Goal: Task Accomplishment & Management: Complete application form

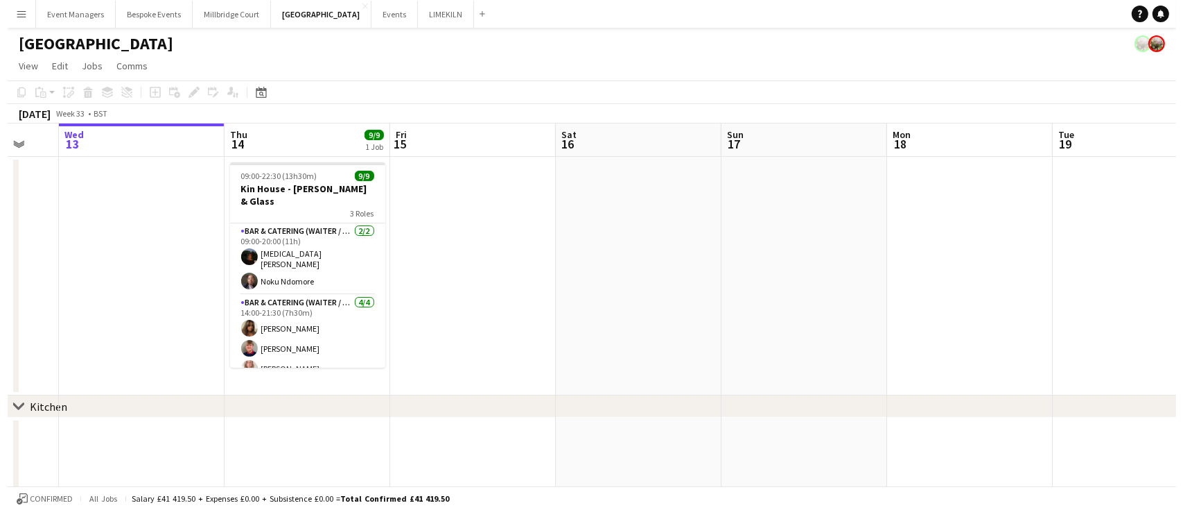
scroll to position [0, 396]
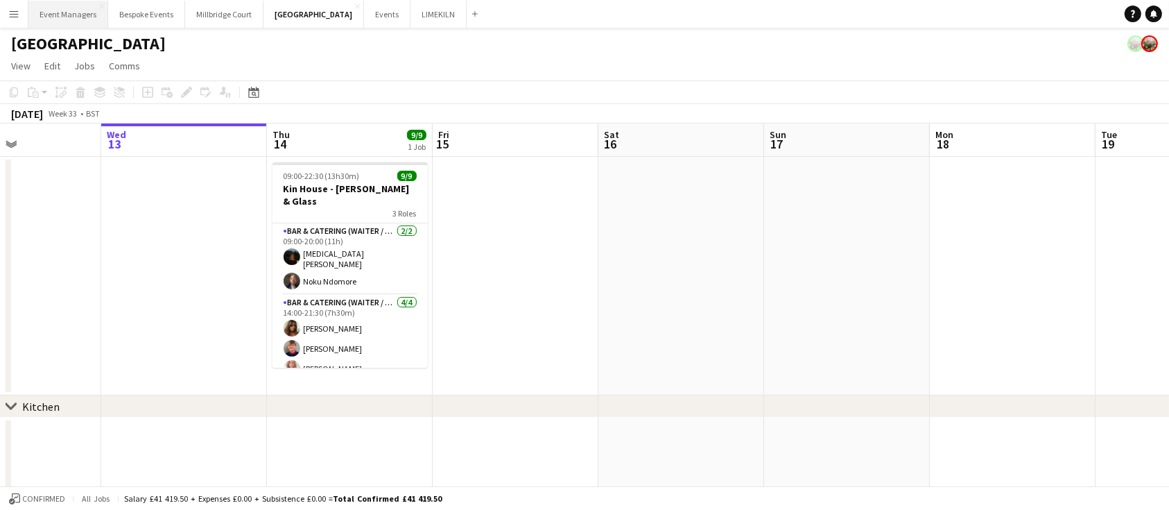
click at [78, 7] on button "Event Managers Close" at bounding box center [68, 14] width 80 height 27
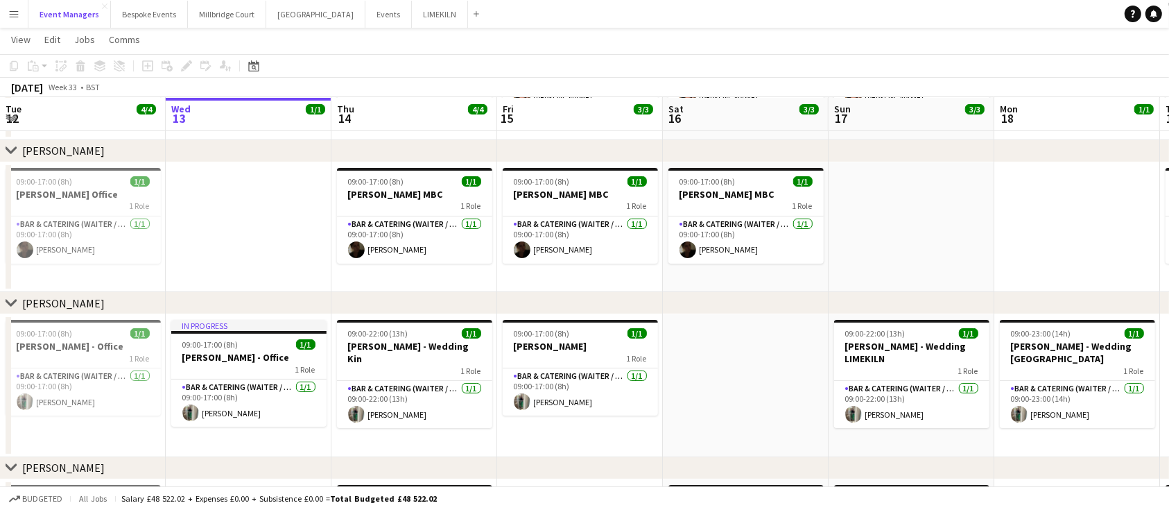
scroll to position [159, 0]
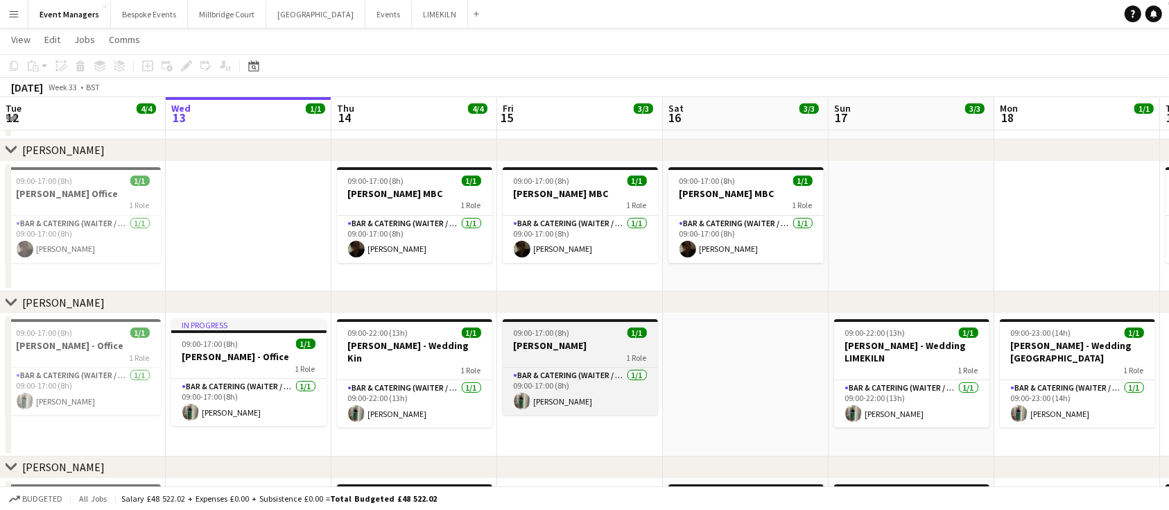
click at [601, 347] on h3 "[PERSON_NAME]" at bounding box center [580, 345] width 155 height 12
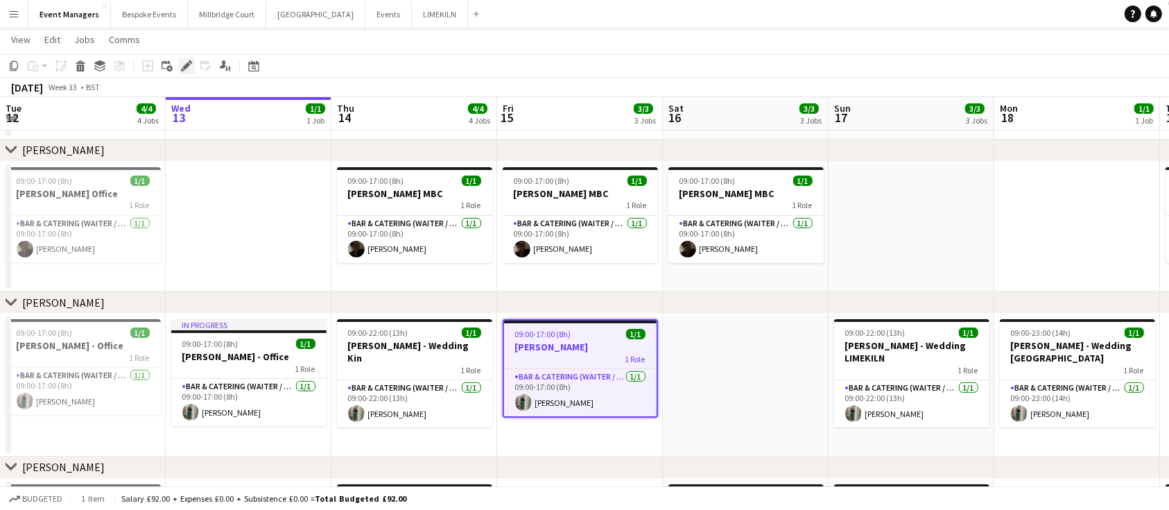
click at [184, 64] on icon "Edit" at bounding box center [186, 65] width 11 height 11
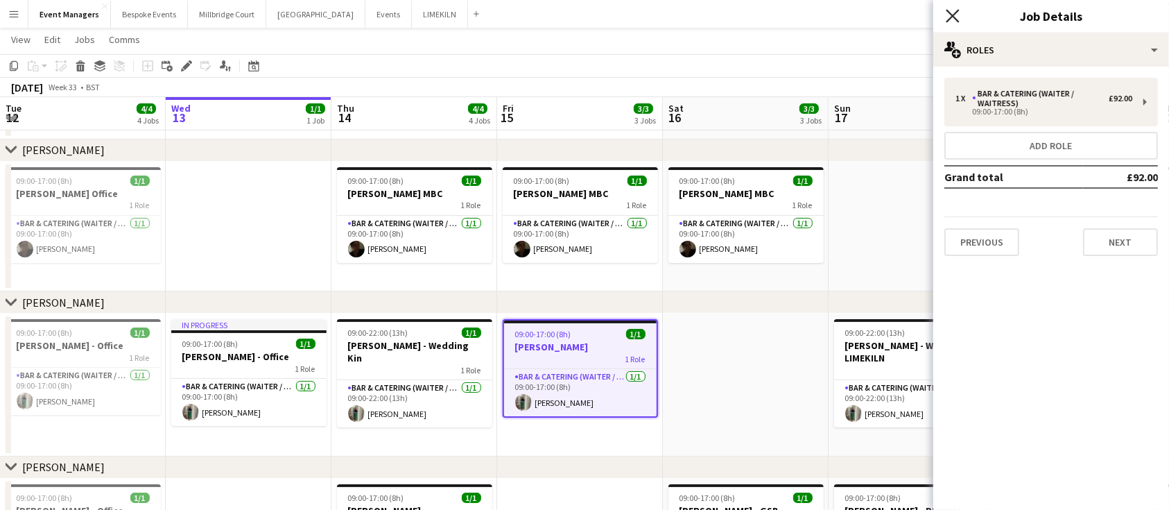
click at [957, 17] on icon "Close pop-in" at bounding box center [952, 15] width 13 height 13
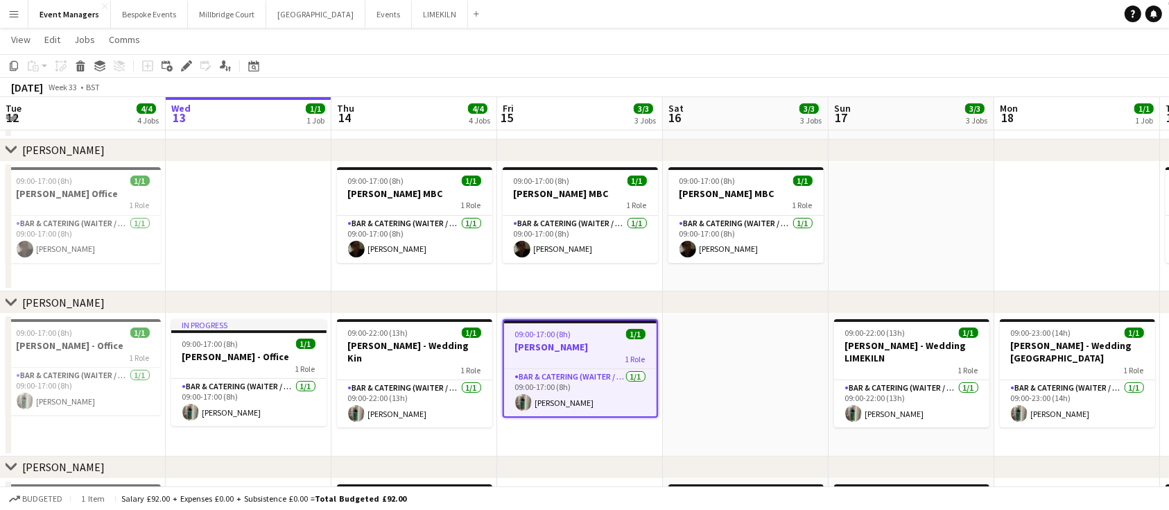
click at [800, 64] on app-toolbar "Copy Paste Paste Ctrl+V Paste with crew Ctrl+Shift+V Paste linked Job [GEOGRAPH…" at bounding box center [584, 66] width 1169 height 24
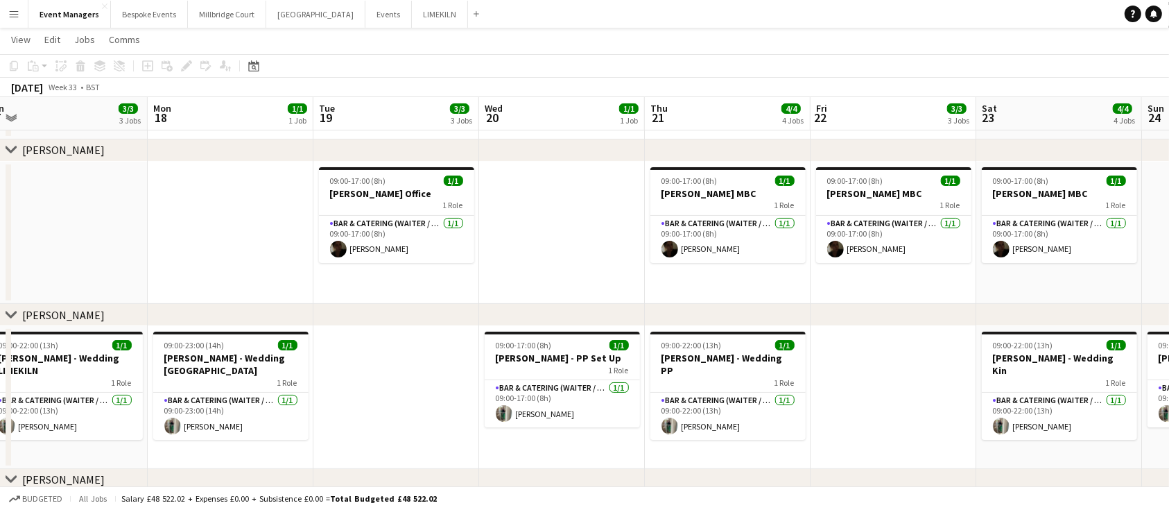
scroll to position [0, 555]
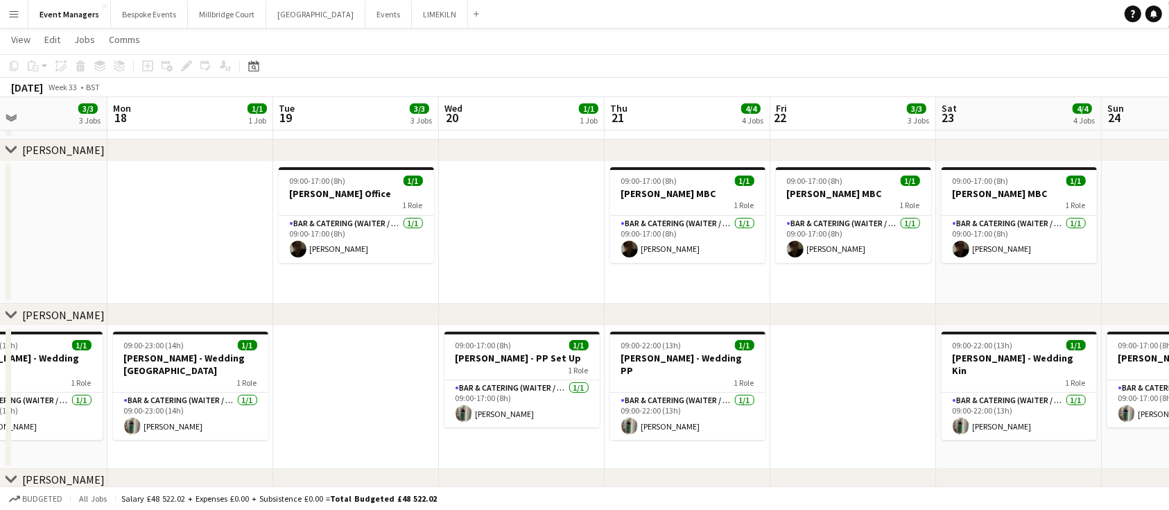
click at [825, 364] on app-date-cell at bounding box center [853, 397] width 166 height 143
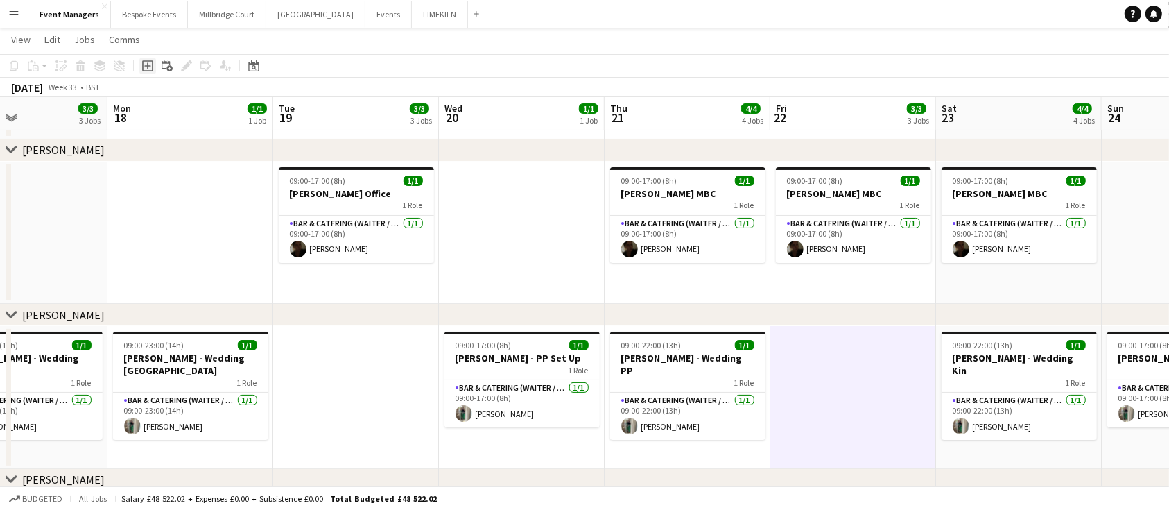
click at [146, 61] on icon at bounding box center [147, 65] width 11 height 11
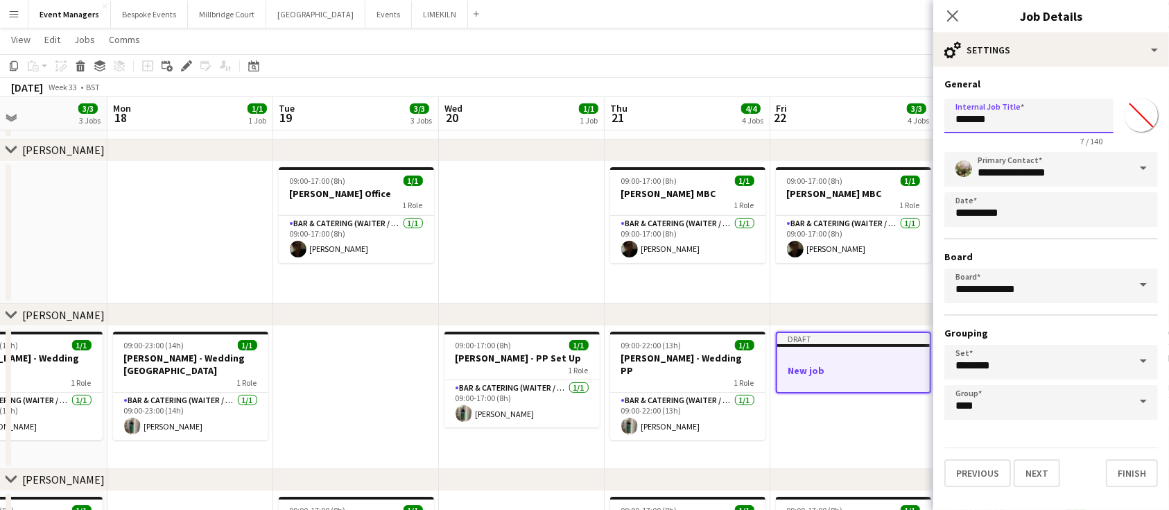
drag, startPoint x: 1004, startPoint y: 117, endPoint x: 681, endPoint y: 103, distance: 322.6
click at [681, 103] on body "Menu Boards Boards Boards All jobs Status Workforce Workforce My Workforce Recr…" at bounding box center [584, 248] width 1169 height 815
type input "**********"
click at [1026, 461] on button "Next" at bounding box center [1036, 473] width 46 height 28
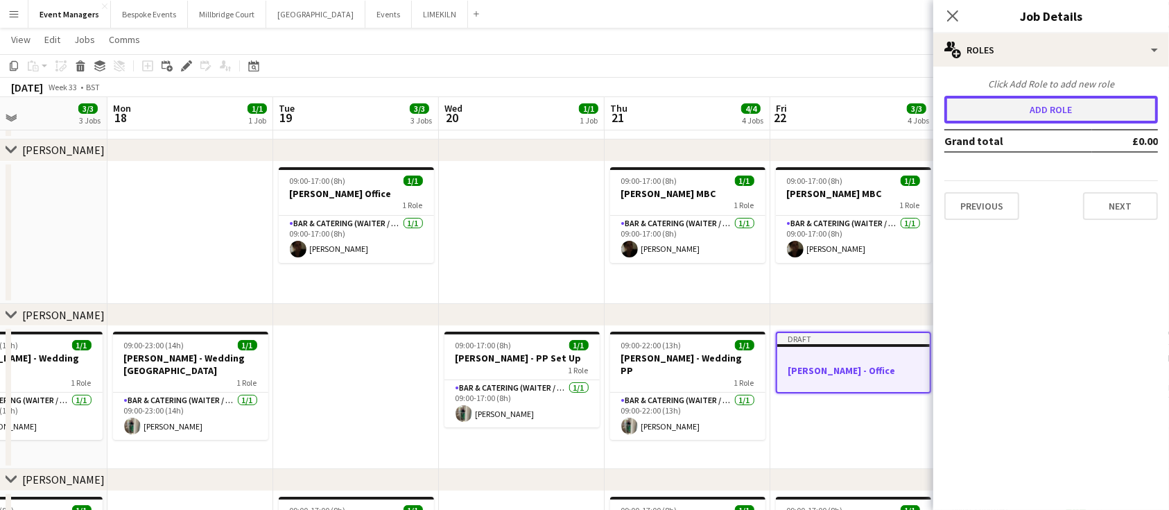
click at [1004, 116] on button "Add role" at bounding box center [1051, 110] width 214 height 28
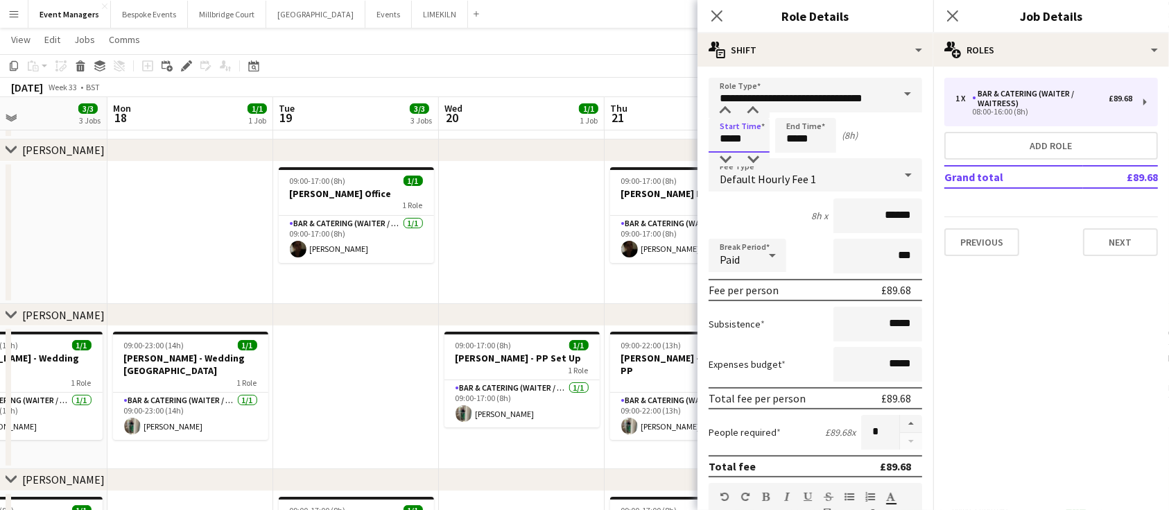
drag, startPoint x: 753, startPoint y: 134, endPoint x: 671, endPoint y: 164, distance: 86.8
click at [671, 164] on body "Menu Boards Boards Boards All jobs Status Workforce Workforce My Workforce Recr…" at bounding box center [584, 248] width 1169 height 815
type input "*****"
click at [899, 213] on input "******" at bounding box center [877, 215] width 89 height 35
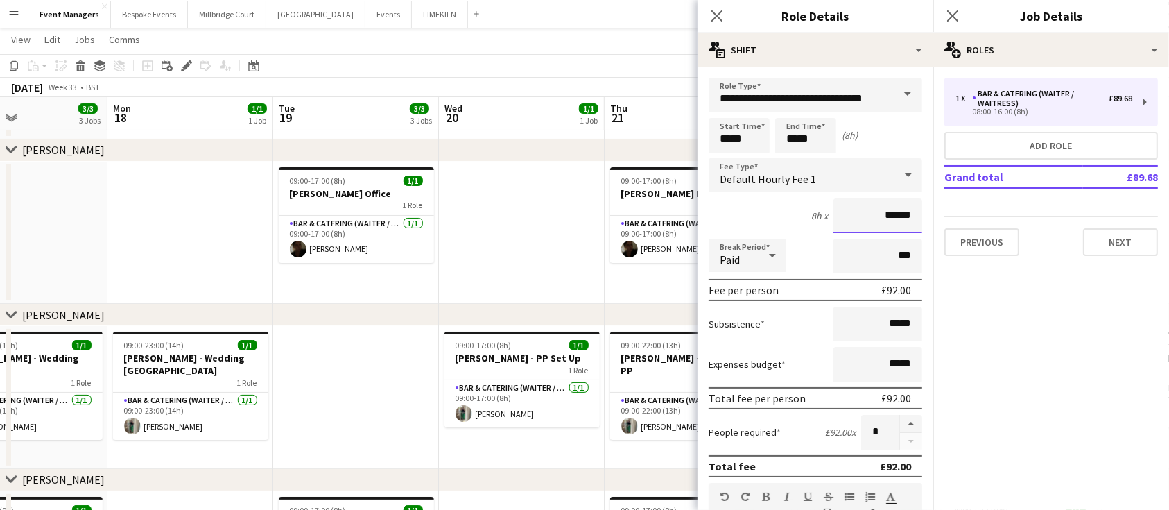
scroll to position [440, 0]
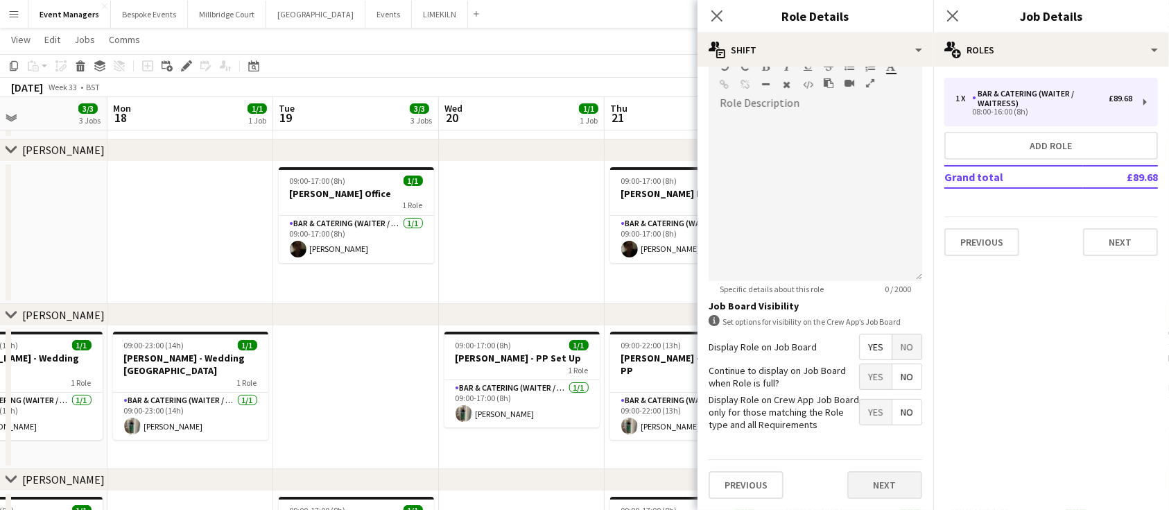
type input "******"
click at [887, 478] on button "Next" at bounding box center [884, 485] width 75 height 28
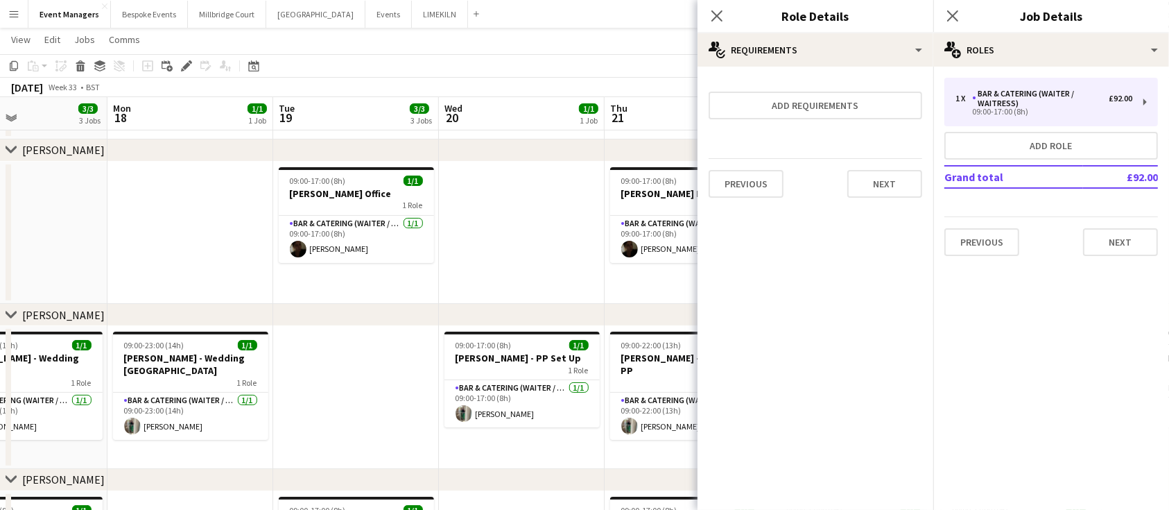
scroll to position [0, 0]
click at [957, 14] on icon "Close pop-in" at bounding box center [952, 15] width 13 height 13
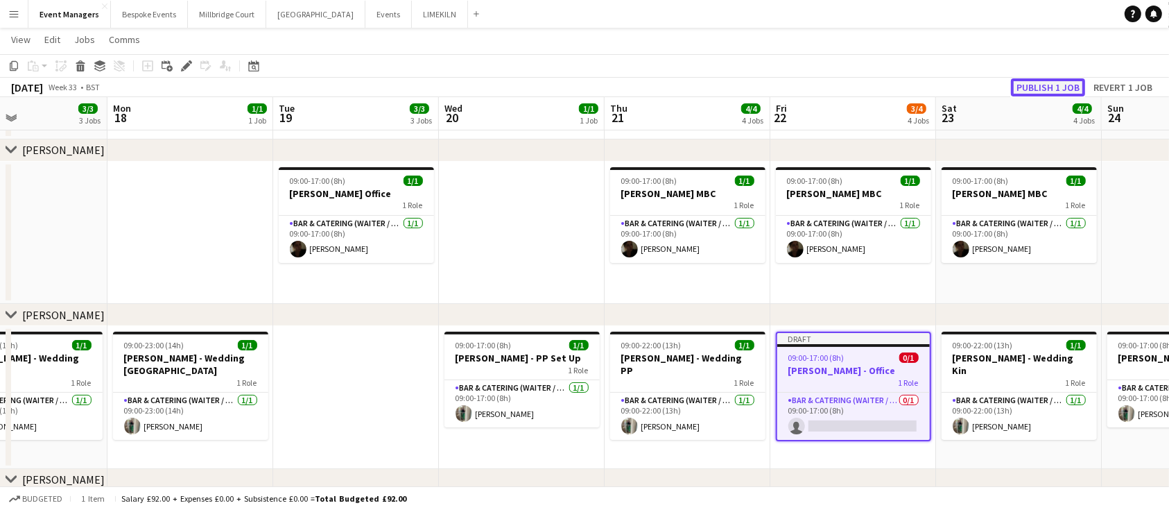
click at [1049, 81] on button "Publish 1 job" at bounding box center [1048, 87] width 74 height 18
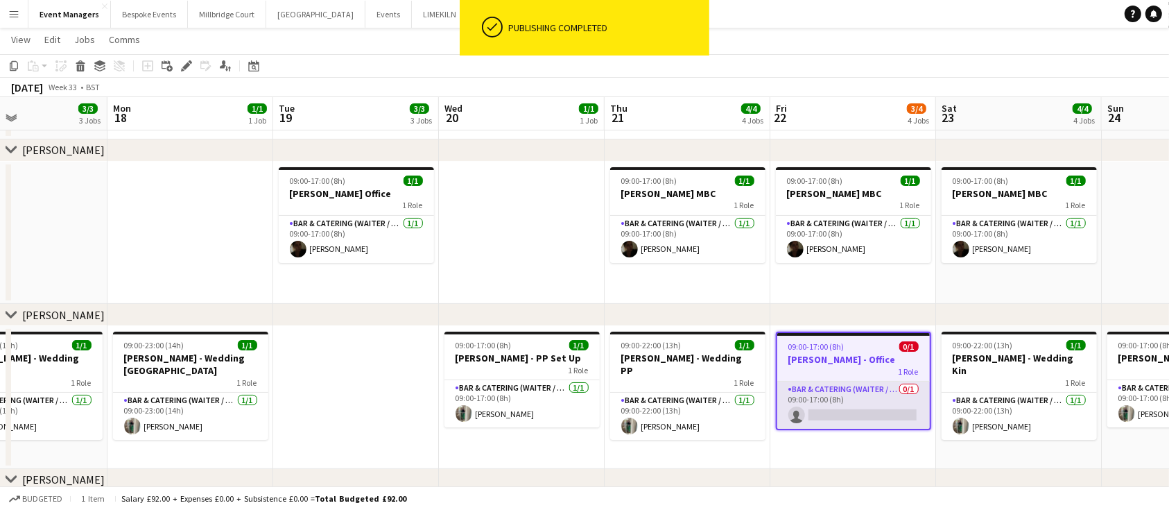
click at [811, 423] on app-card-role "Bar & Catering (Waiter / waitress) 0/1 09:00-17:00 (8h) single-neutral-actions" at bounding box center [853, 404] width 153 height 47
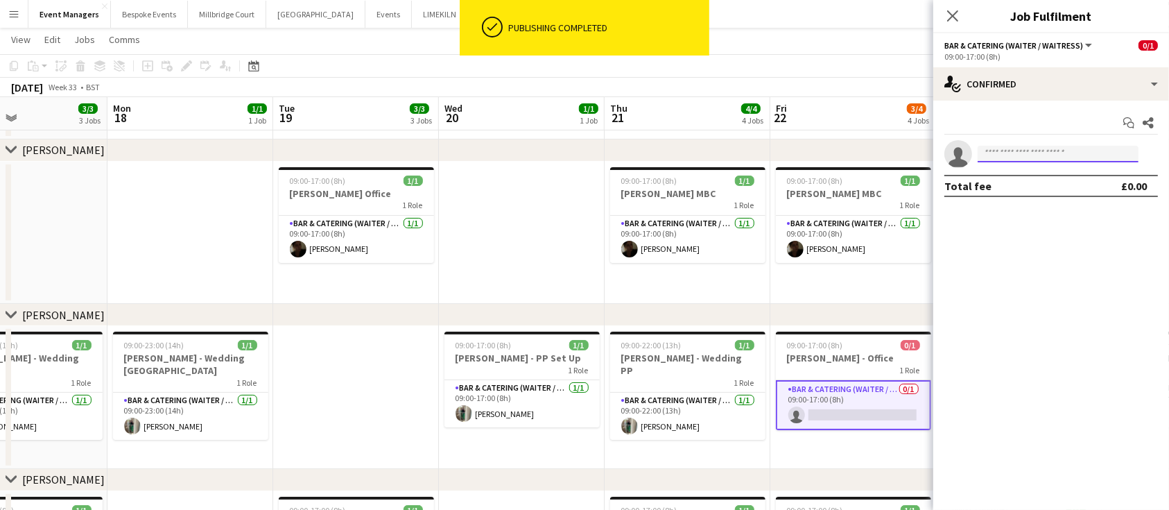
click at [999, 159] on input at bounding box center [1057, 154] width 161 height 17
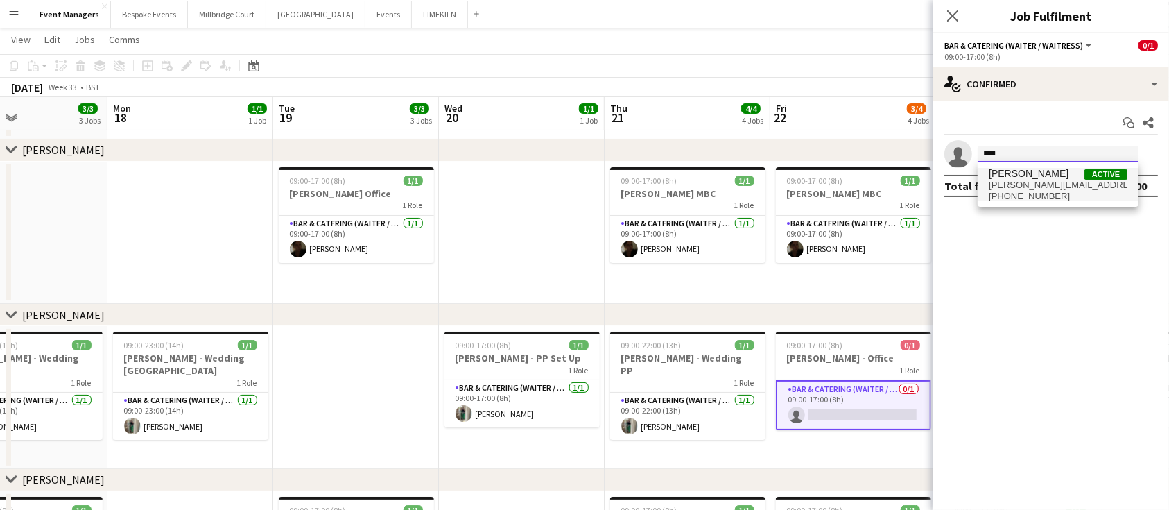
type input "****"
click at [1026, 186] on span "[PERSON_NAME][EMAIL_ADDRESS][DOMAIN_NAME]" at bounding box center [1058, 185] width 139 height 11
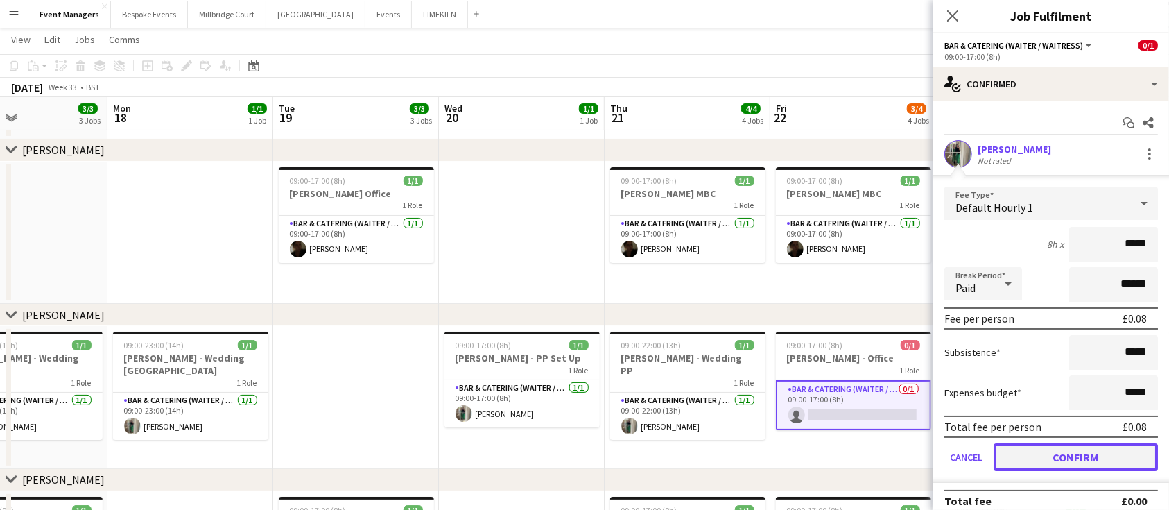
click at [1081, 457] on button "Confirm" at bounding box center [1075, 457] width 164 height 28
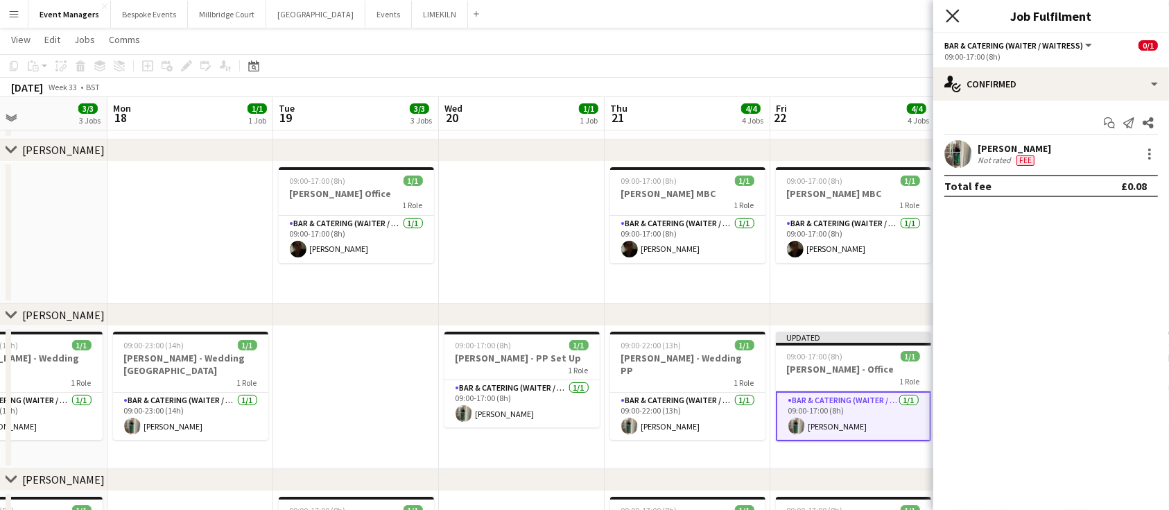
click at [957, 21] on icon at bounding box center [952, 15] width 13 height 13
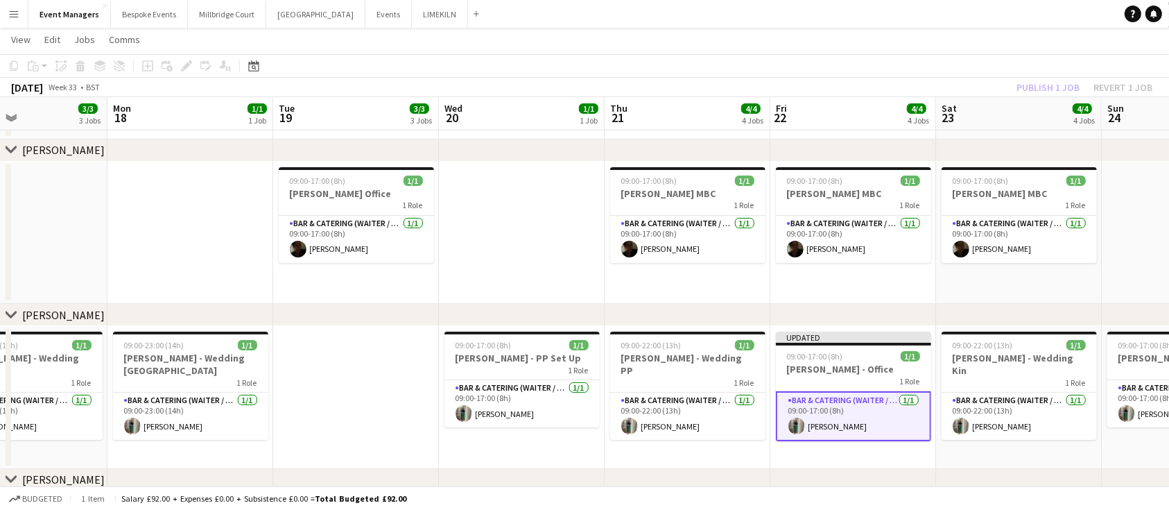
click at [1074, 86] on div "Publish 1 job Revert 1 job" at bounding box center [1084, 87] width 169 height 18
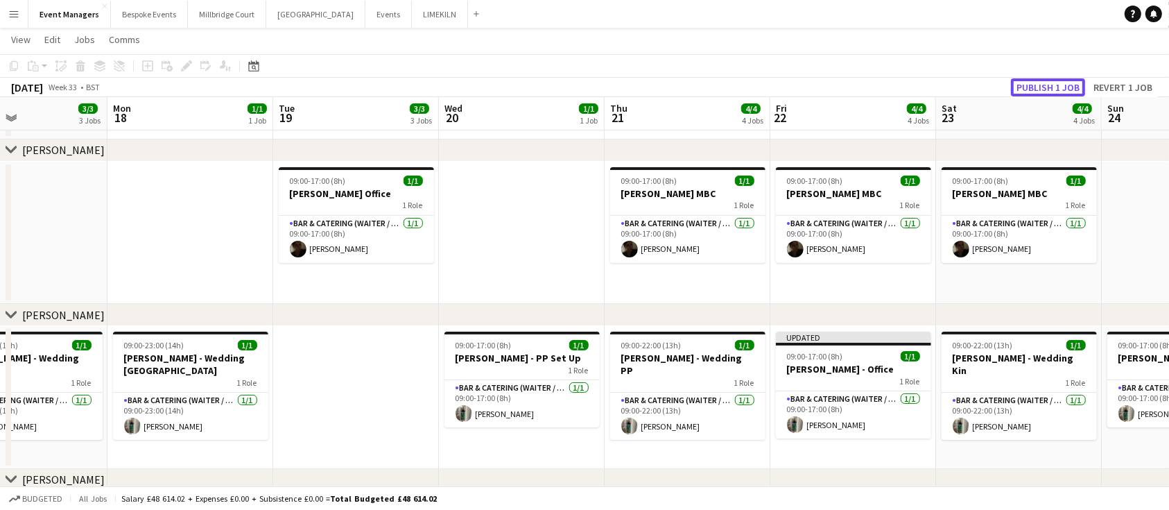
click at [1074, 86] on button "Publish 1 job" at bounding box center [1048, 87] width 74 height 18
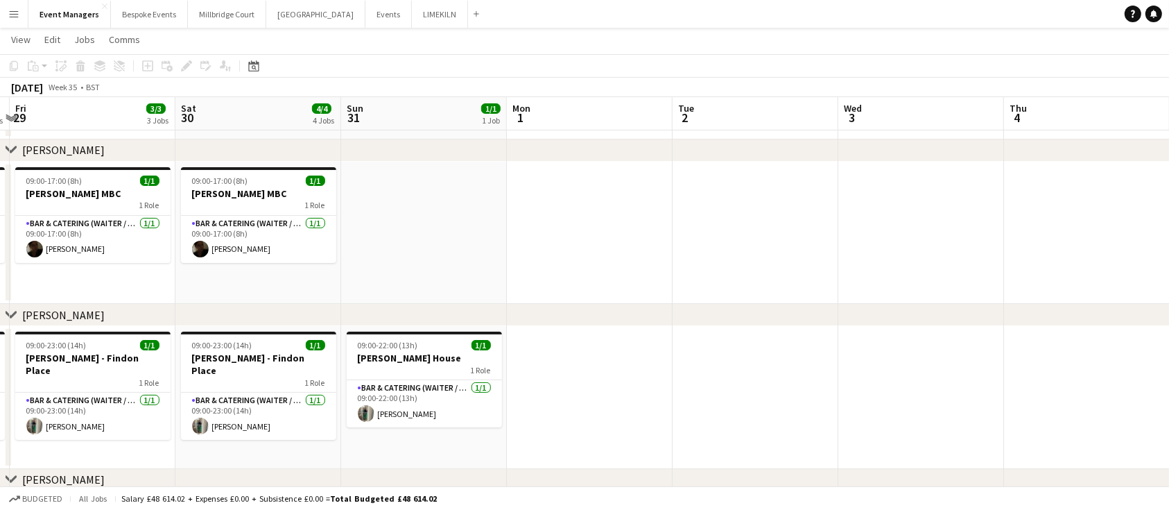
scroll to position [0, 488]
click at [1005, 402] on app-date-cell at bounding box center [1086, 397] width 166 height 143
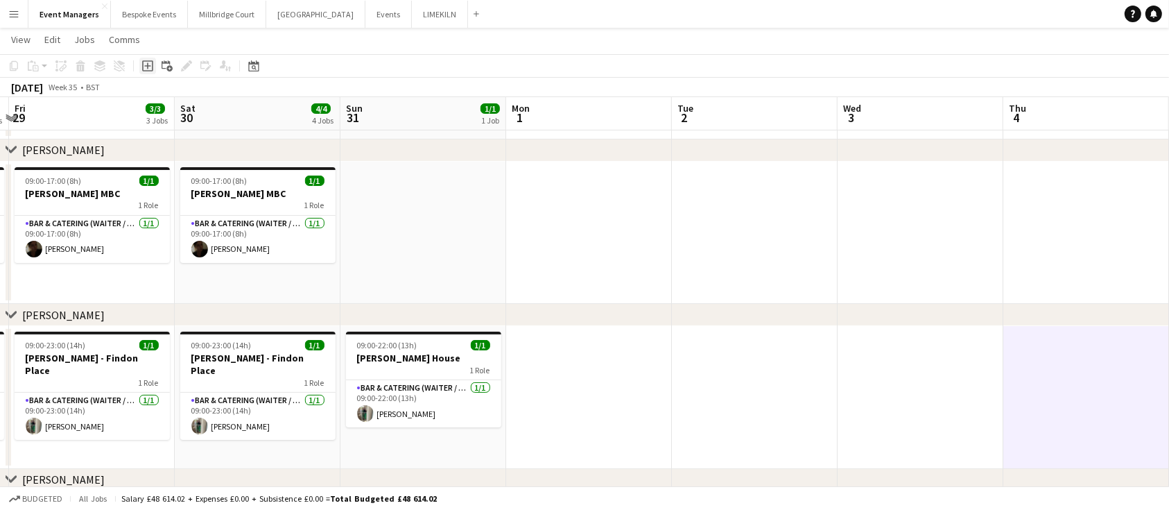
click at [149, 64] on icon "Add job" at bounding box center [147, 65] width 11 height 11
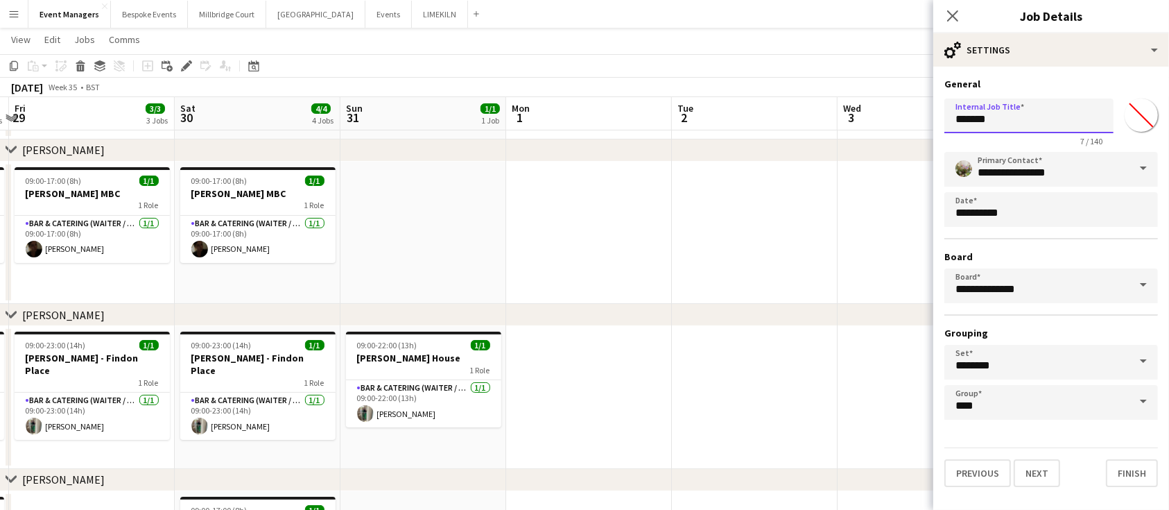
drag, startPoint x: 1036, startPoint y: 116, endPoint x: 826, endPoint y: 116, distance: 210.0
click at [826, 116] on body "Menu Boards Boards Boards All jobs Status Workforce Workforce My Workforce Recr…" at bounding box center [584, 248] width 1169 height 815
type input "**********"
click at [1040, 467] on button "Next" at bounding box center [1036, 473] width 46 height 28
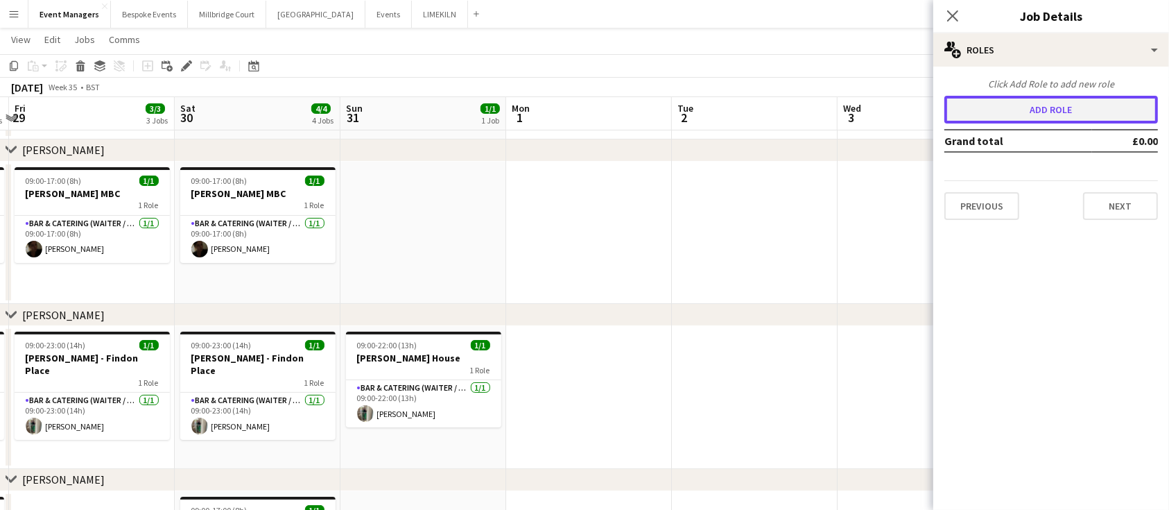
click at [1010, 115] on button "Add role" at bounding box center [1051, 110] width 214 height 28
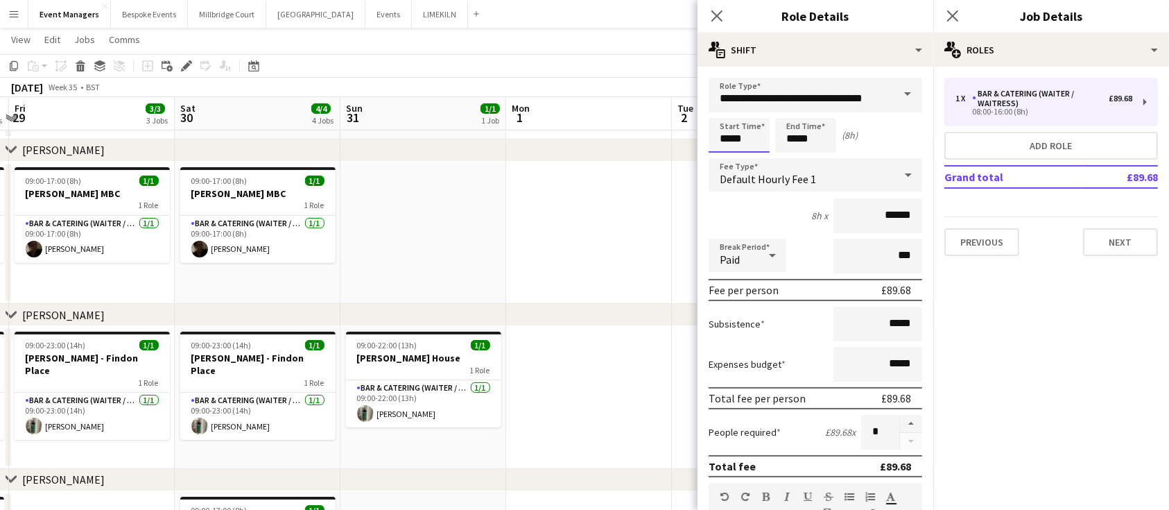
drag, startPoint x: 763, startPoint y: 146, endPoint x: 600, endPoint y: 141, distance: 163.0
click at [600, 141] on body "Menu Boards Boards Boards All jobs Status Workforce Workforce My Workforce Recr…" at bounding box center [584, 248] width 1169 height 815
type input "*****"
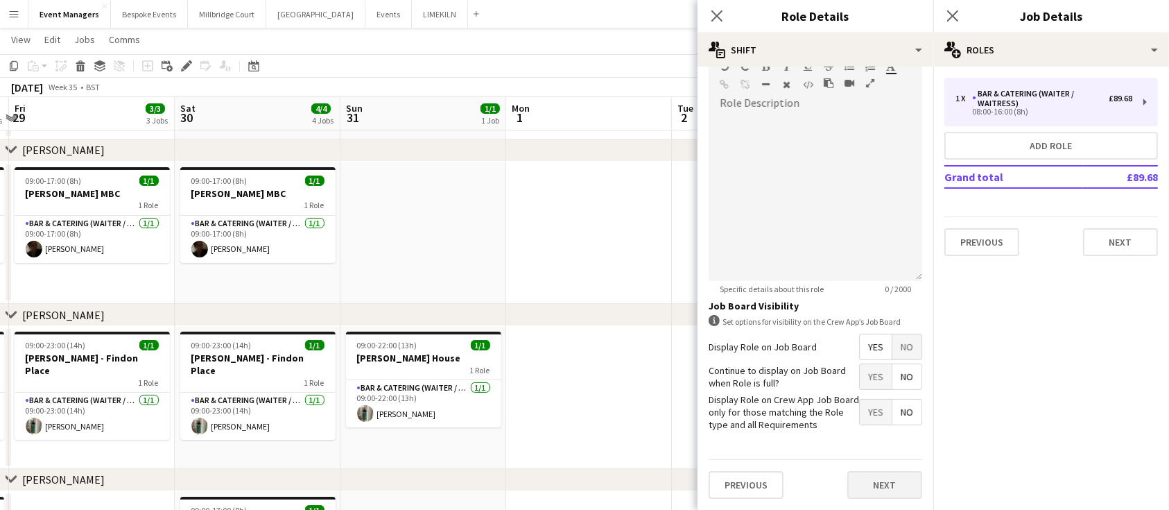
type input "*****"
click at [888, 480] on button "Next" at bounding box center [884, 485] width 75 height 28
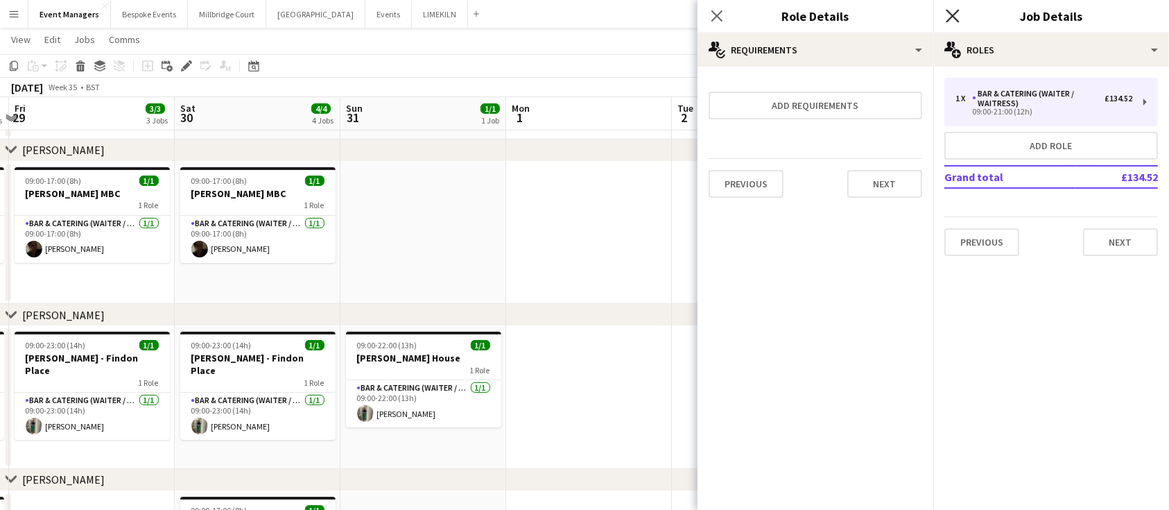
click at [955, 13] on icon at bounding box center [952, 15] width 13 height 13
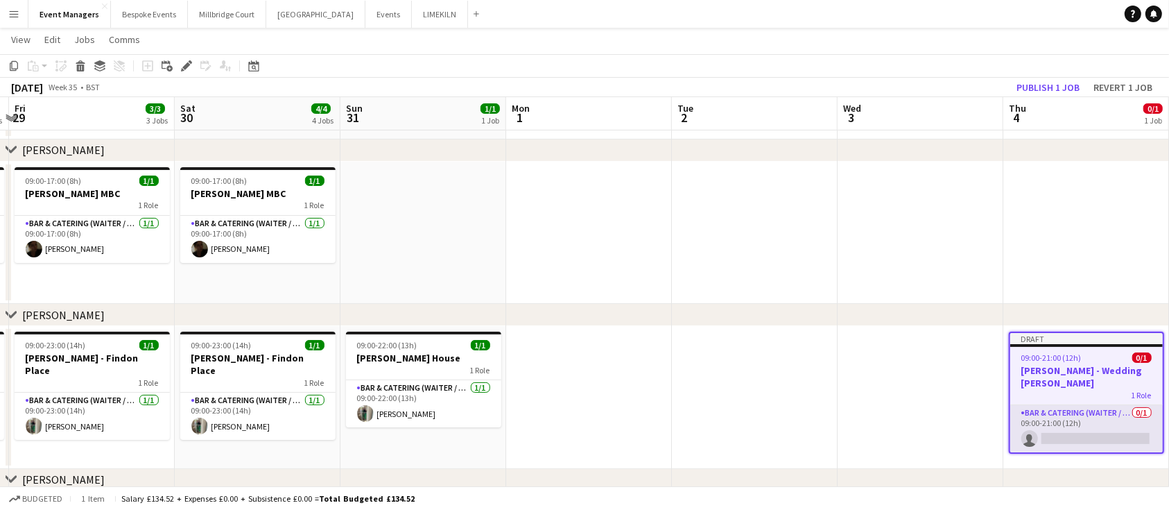
click at [1063, 408] on app-card-role "Bar & Catering (Waiter / waitress) 0/1 09:00-21:00 (12h) single-neutral-actions" at bounding box center [1086, 428] width 153 height 47
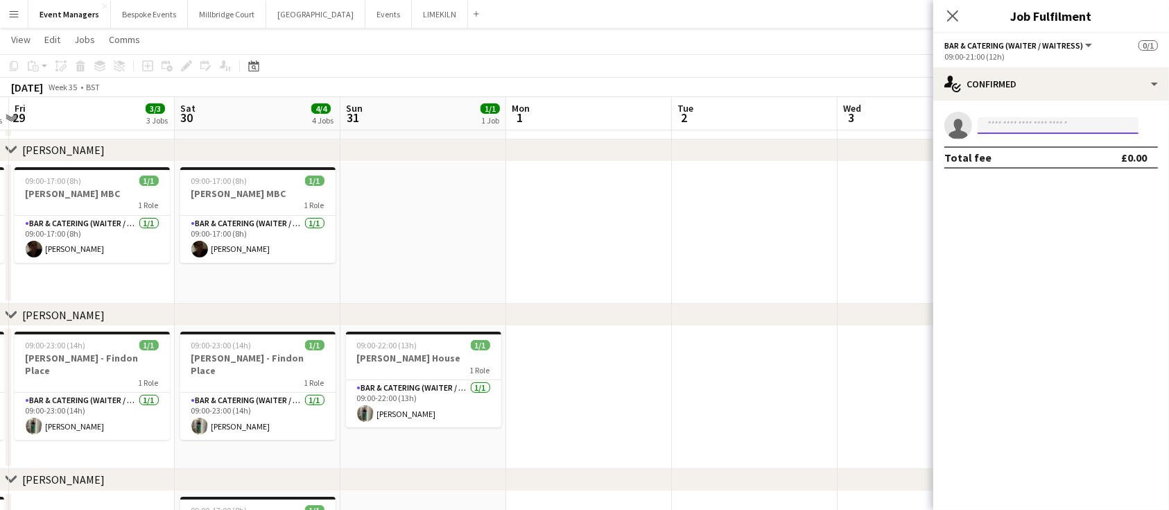
click at [1050, 124] on input at bounding box center [1057, 125] width 161 height 17
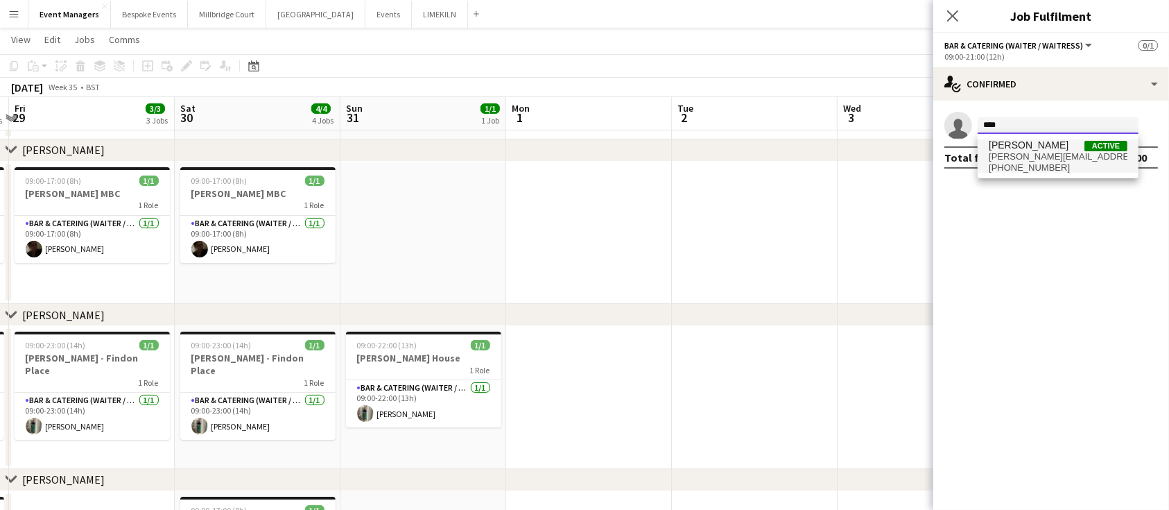
type input "****"
click at [1022, 153] on span "[PERSON_NAME][EMAIL_ADDRESS][DOMAIN_NAME]" at bounding box center [1058, 156] width 139 height 11
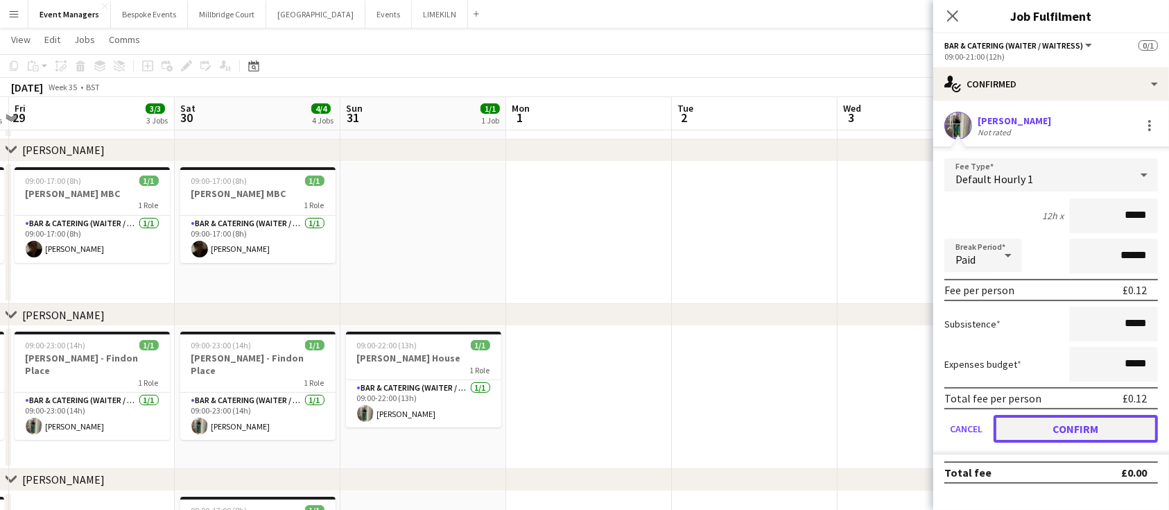
click at [1101, 418] on button "Confirm" at bounding box center [1075, 429] width 164 height 28
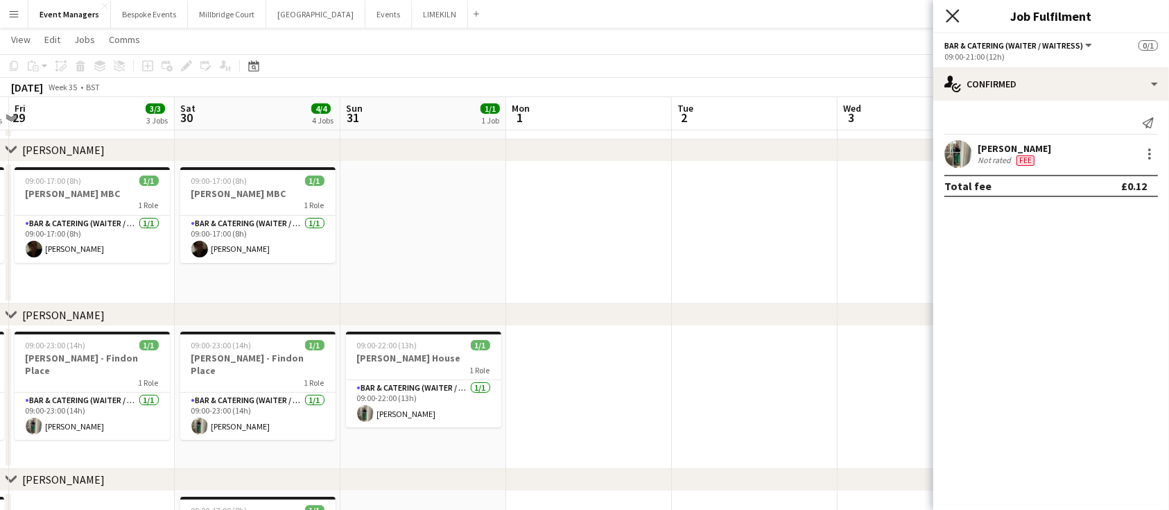
click at [953, 19] on icon "Close pop-in" at bounding box center [952, 15] width 13 height 13
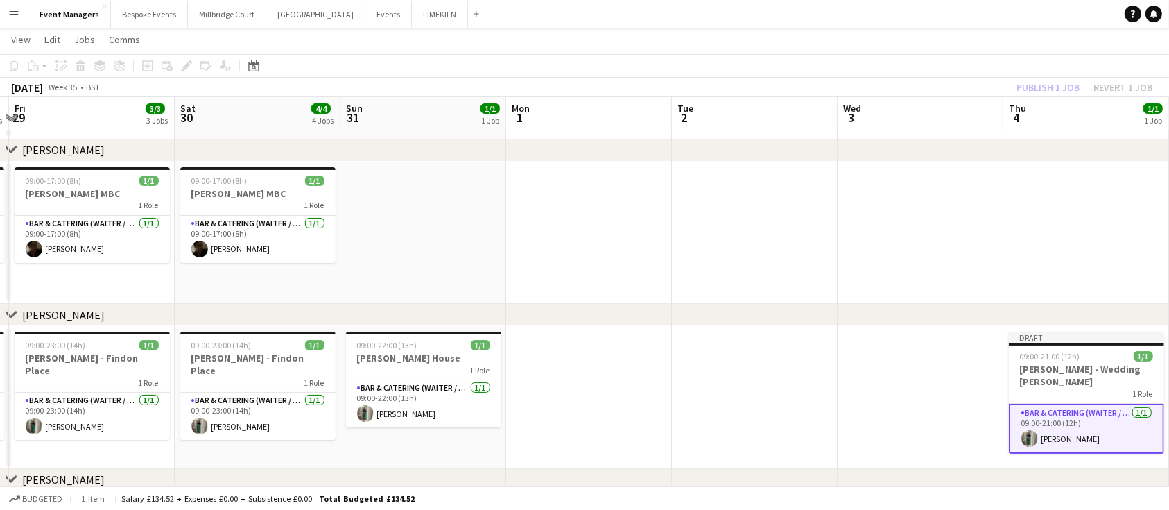
click at [1068, 92] on div "Publish 1 job Revert 1 job" at bounding box center [1084, 87] width 169 height 18
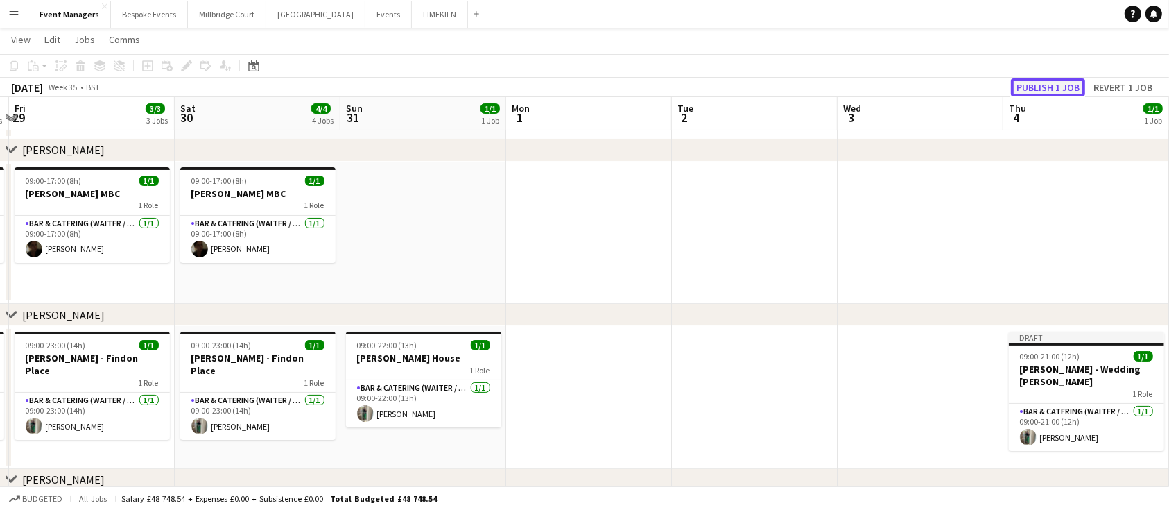
click at [1068, 92] on button "Publish 1 job" at bounding box center [1048, 87] width 74 height 18
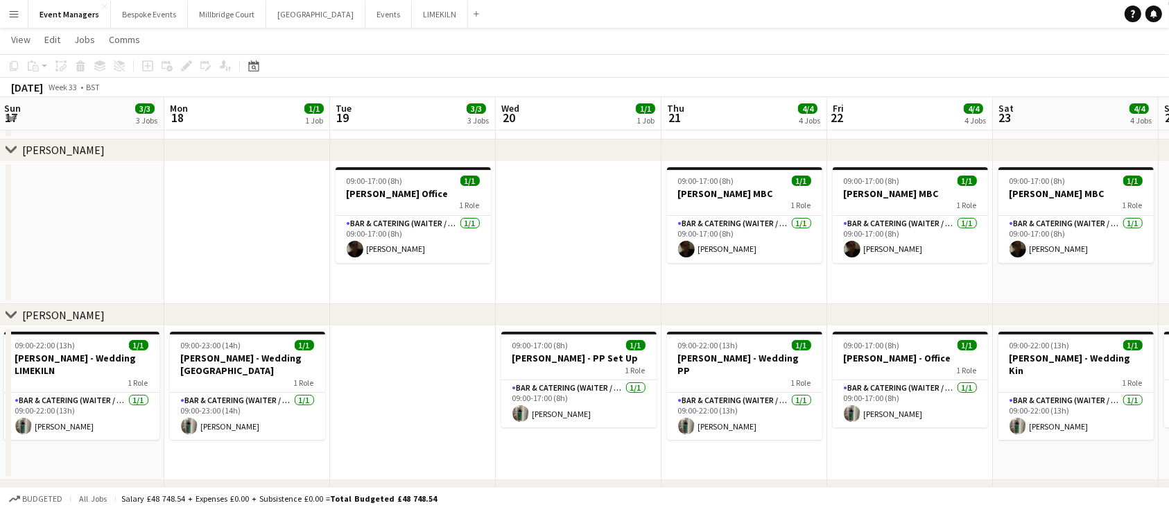
scroll to position [0, 403]
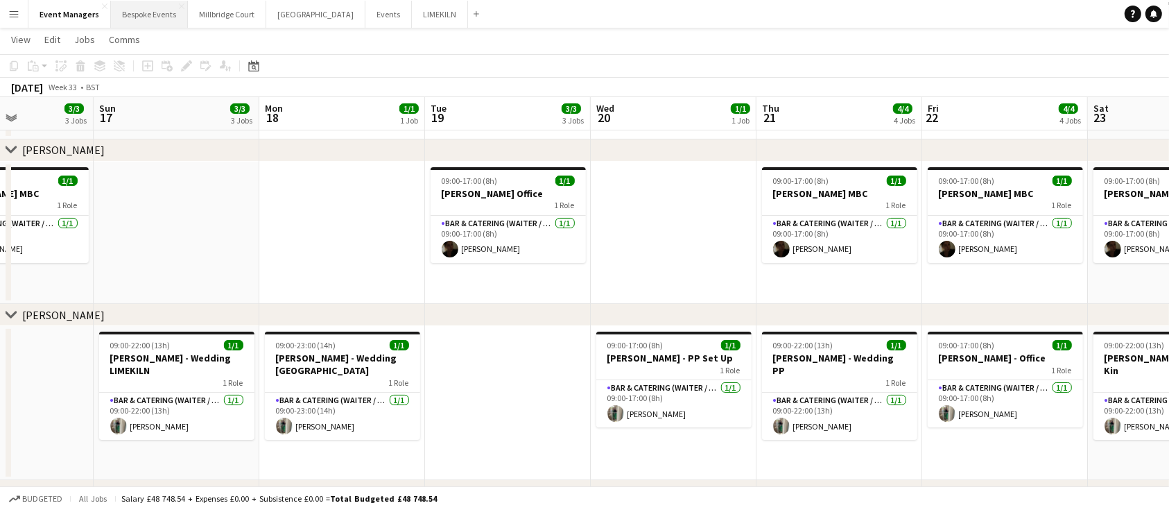
click at [145, 18] on button "Bespoke Events Close" at bounding box center [149, 14] width 77 height 27
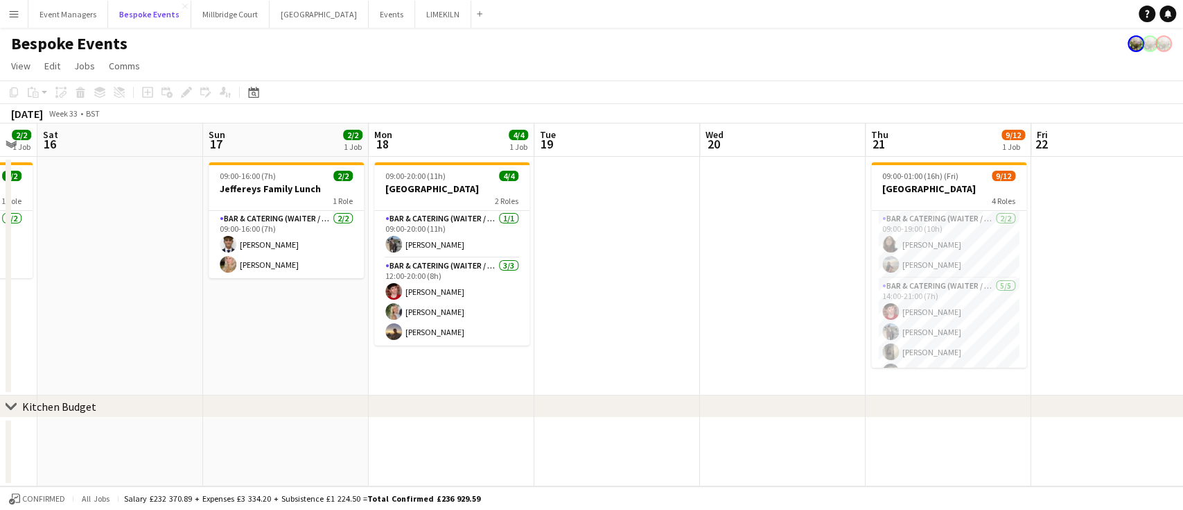
scroll to position [0, 534]
